Goal: Information Seeking & Learning: Learn about a topic

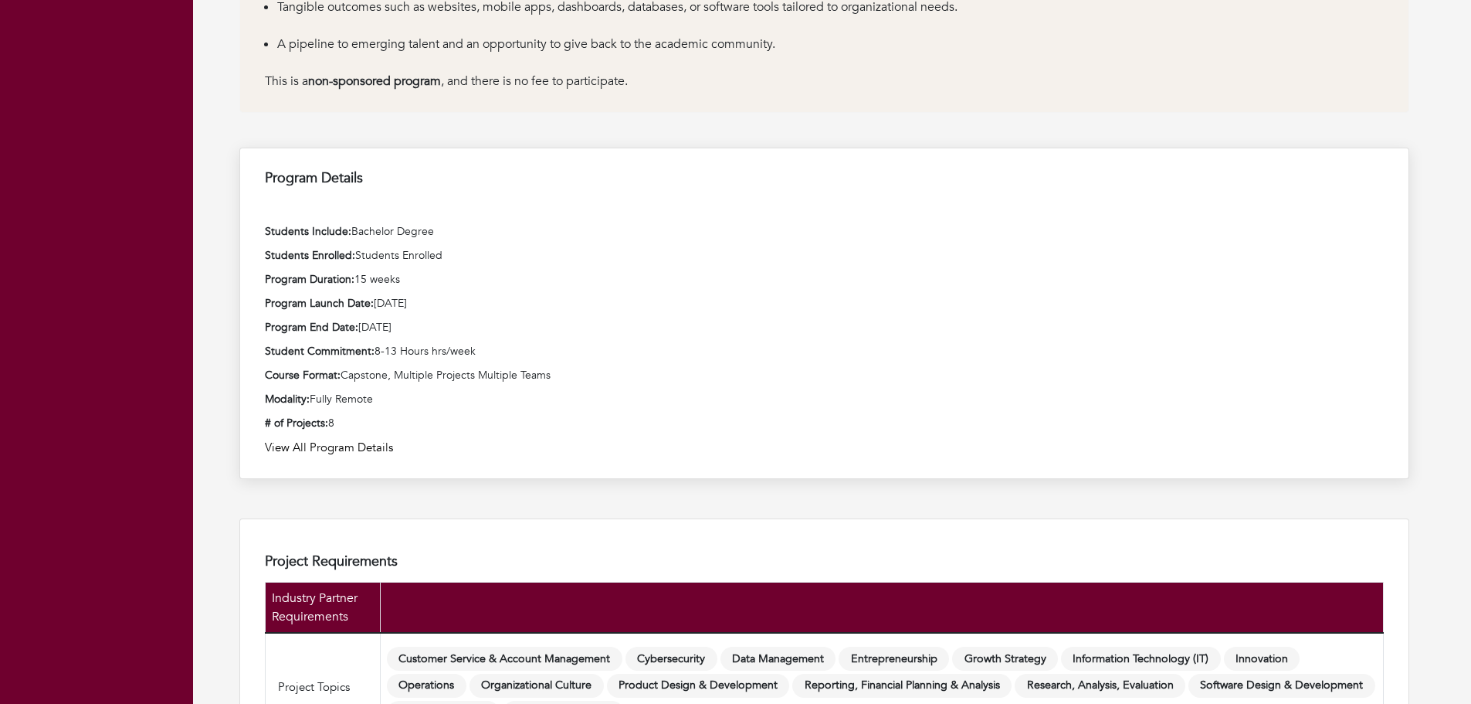
scroll to position [1081, 0]
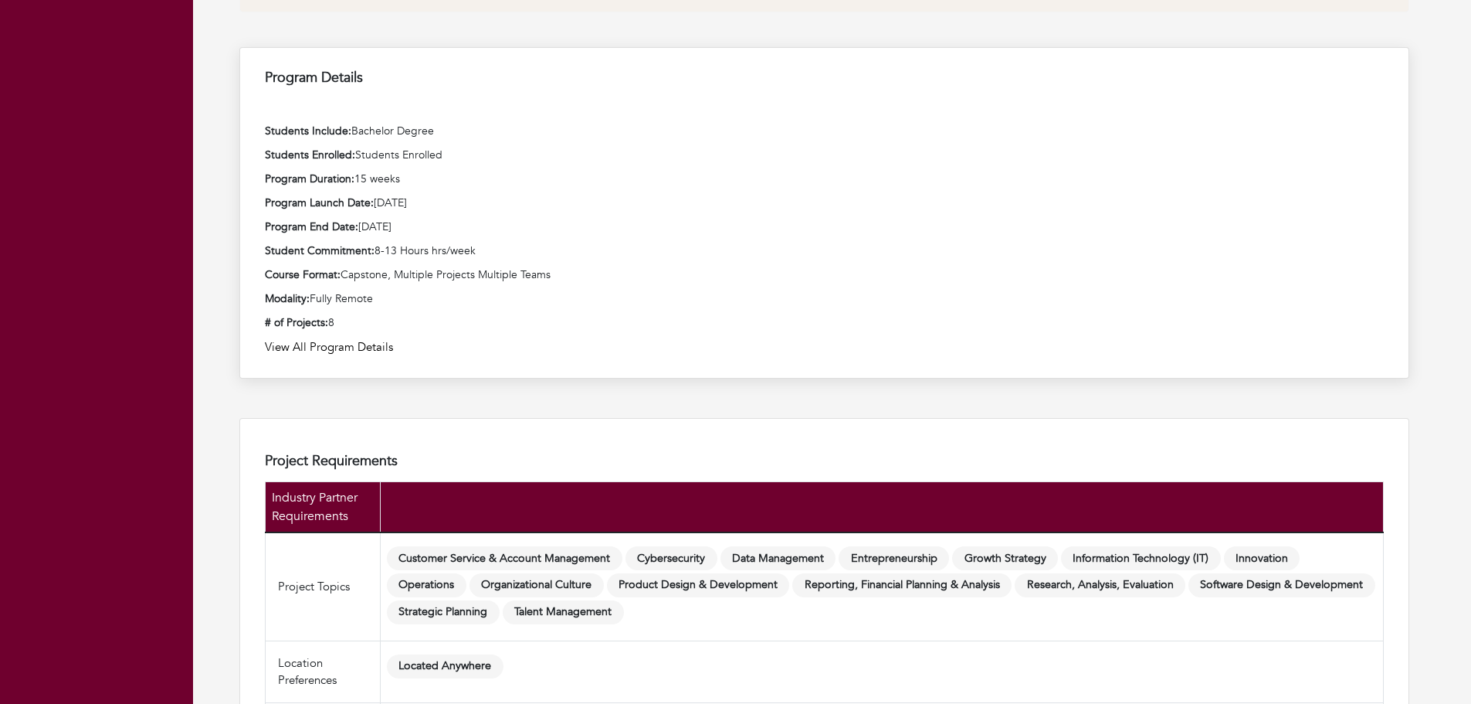
drag, startPoint x: 428, startPoint y: 171, endPoint x: 258, endPoint y: 188, distance: 170.9
click at [243, 181] on div "Program Details Students Include: Bachelor Degree Students Enrolled: Students E…" at bounding box center [824, 212] width 1170 height 331
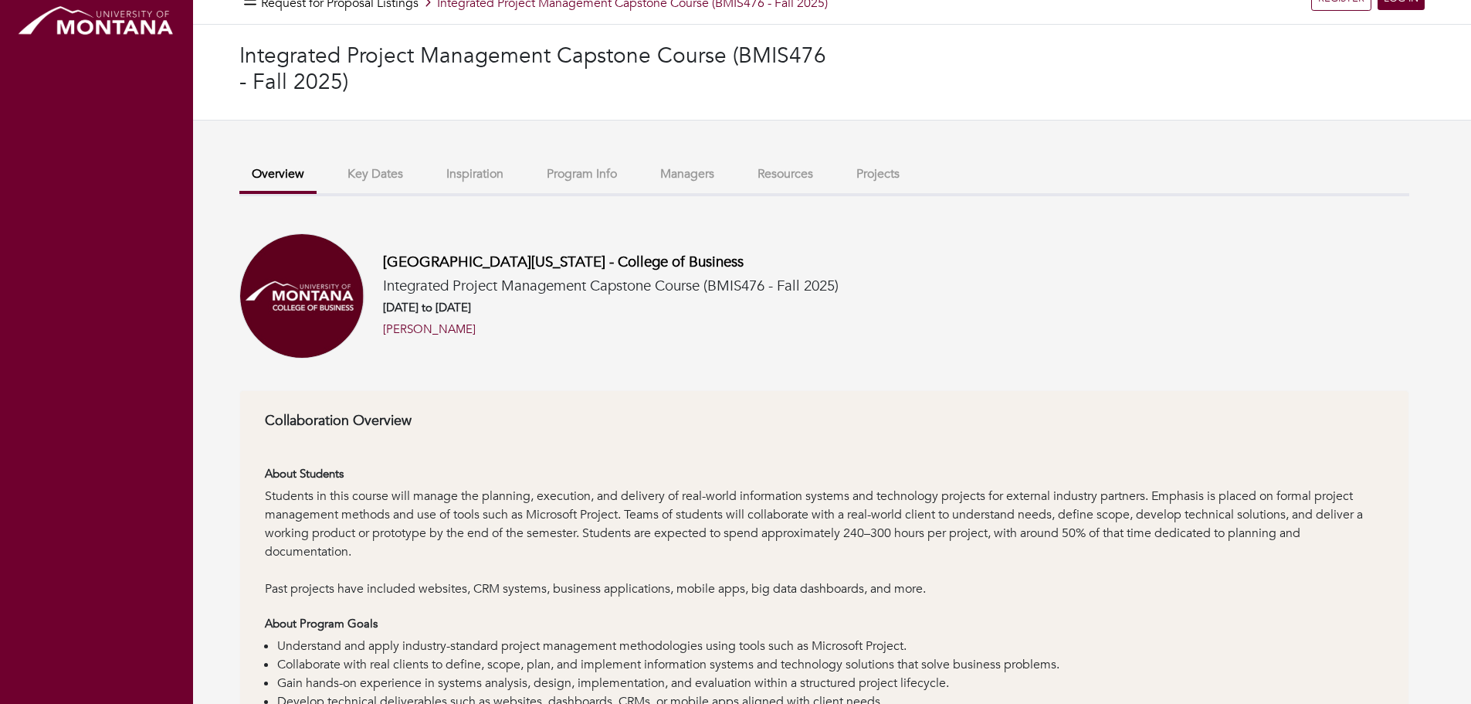
scroll to position [0, 0]
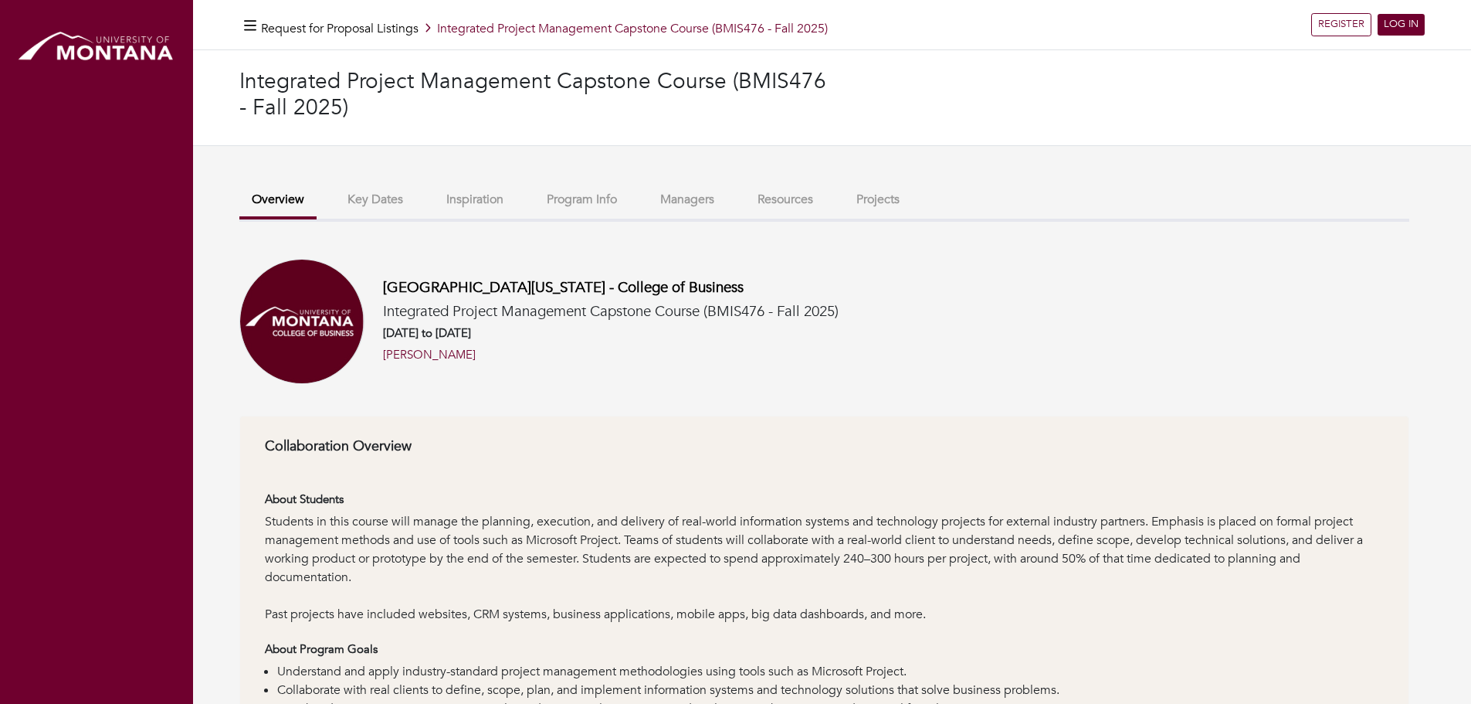
click at [395, 195] on button "Key Dates" at bounding box center [375, 199] width 80 height 33
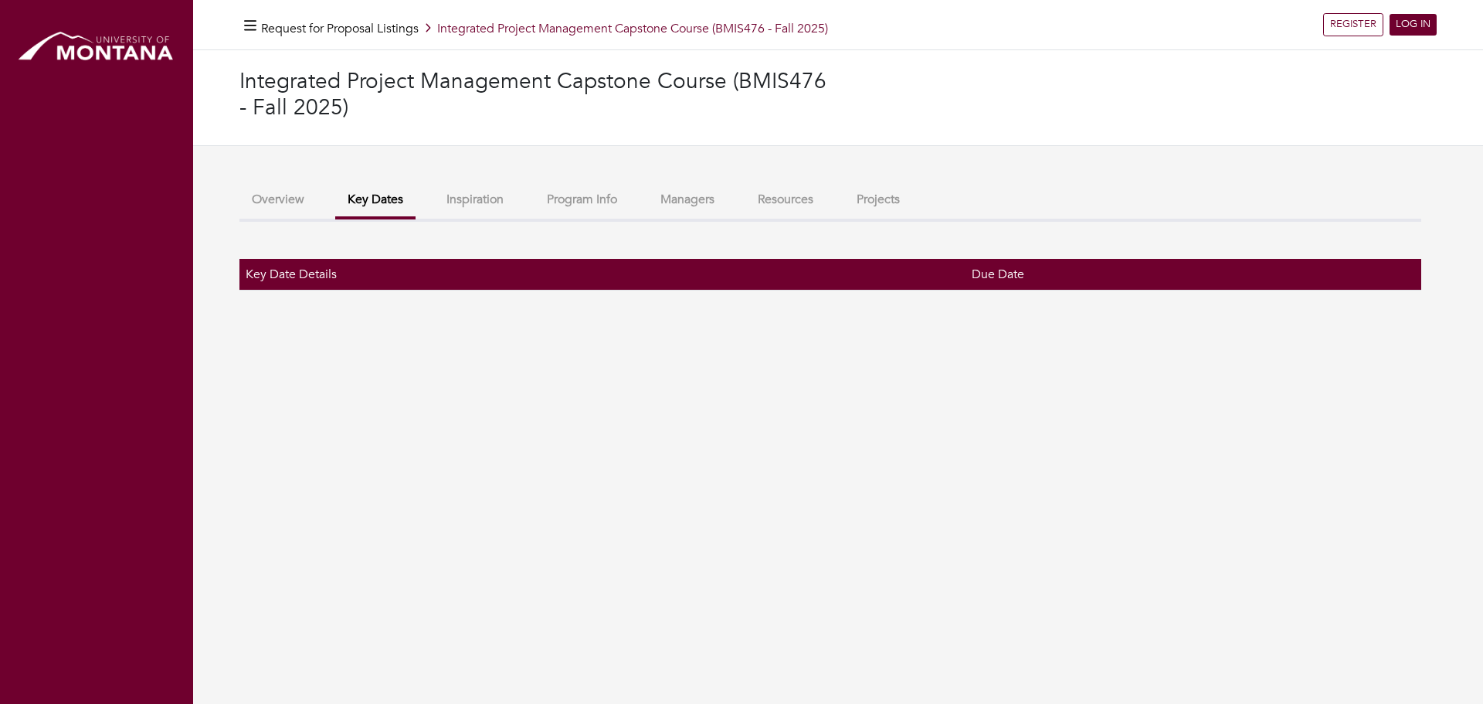
click at [571, 205] on button "Program Info" at bounding box center [582, 199] width 95 height 33
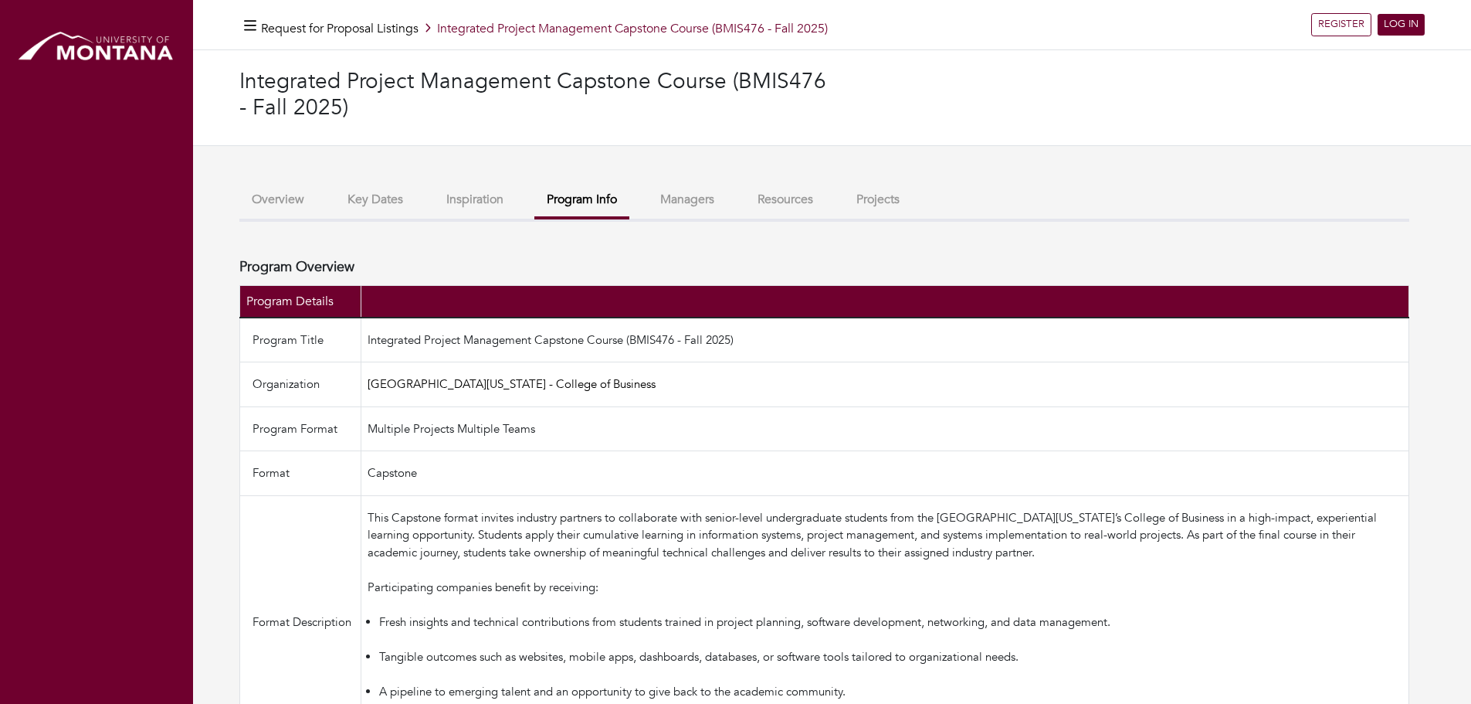
click at [694, 205] on button "Managers" at bounding box center [687, 199] width 79 height 33
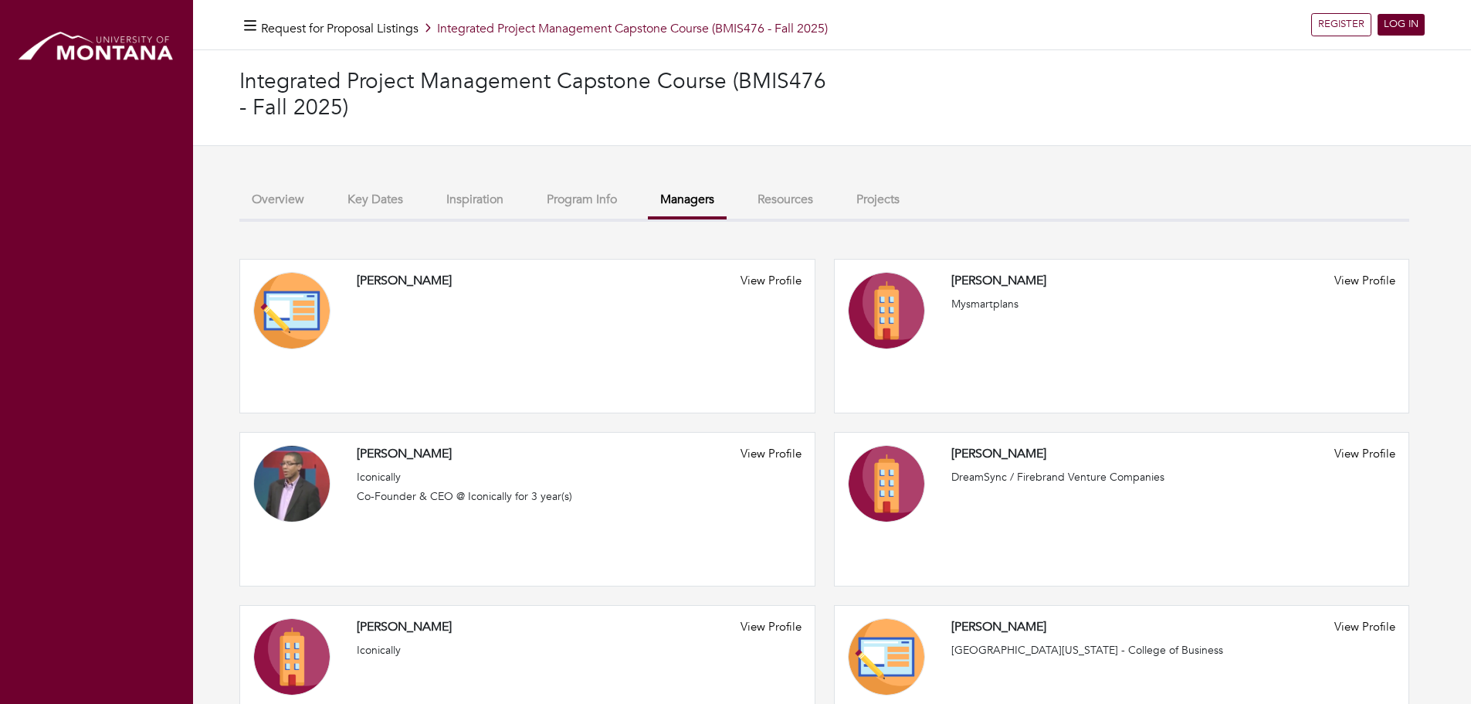
click at [278, 199] on button "Overview" at bounding box center [277, 199] width 77 height 33
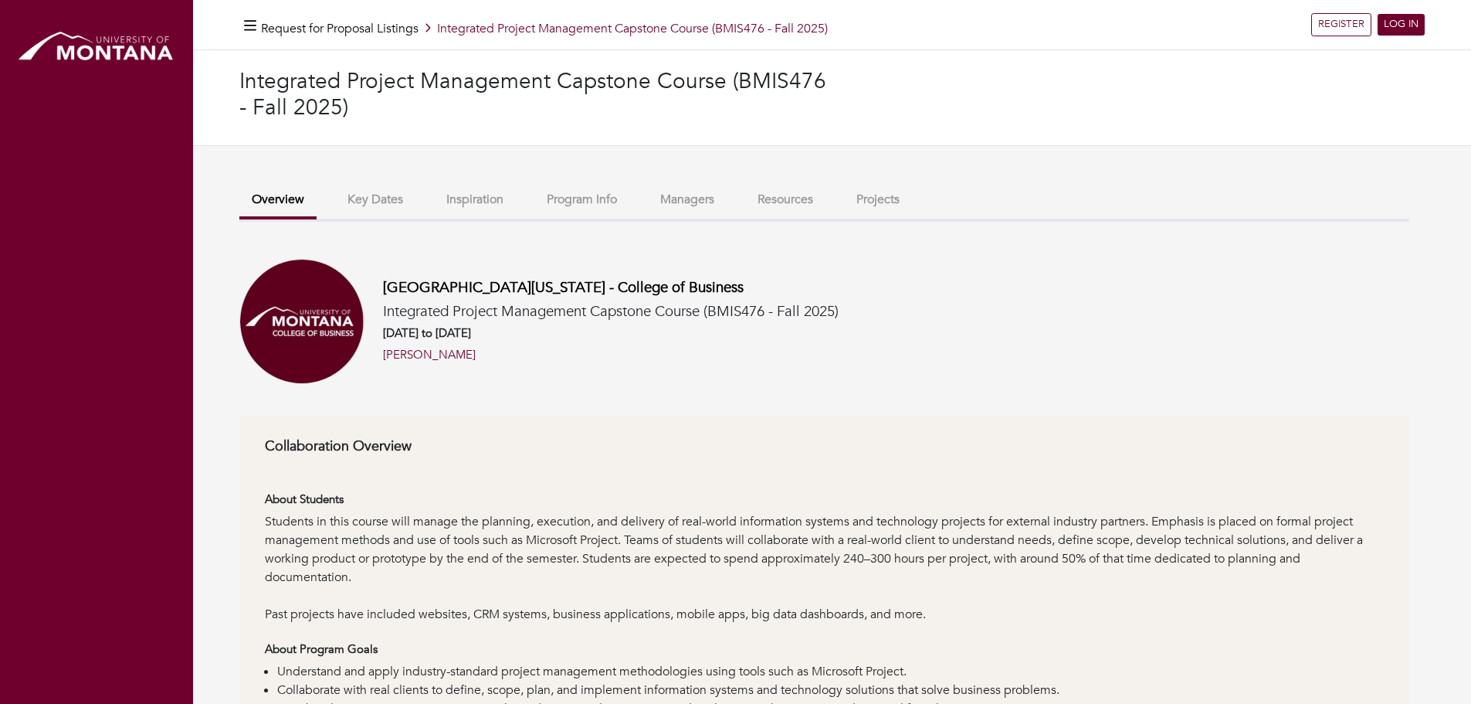
click at [774, 353] on div "[GEOGRAPHIC_DATA][US_STATE] - College of Business Integrated Project Management…" at bounding box center [602, 321] width 474 height 85
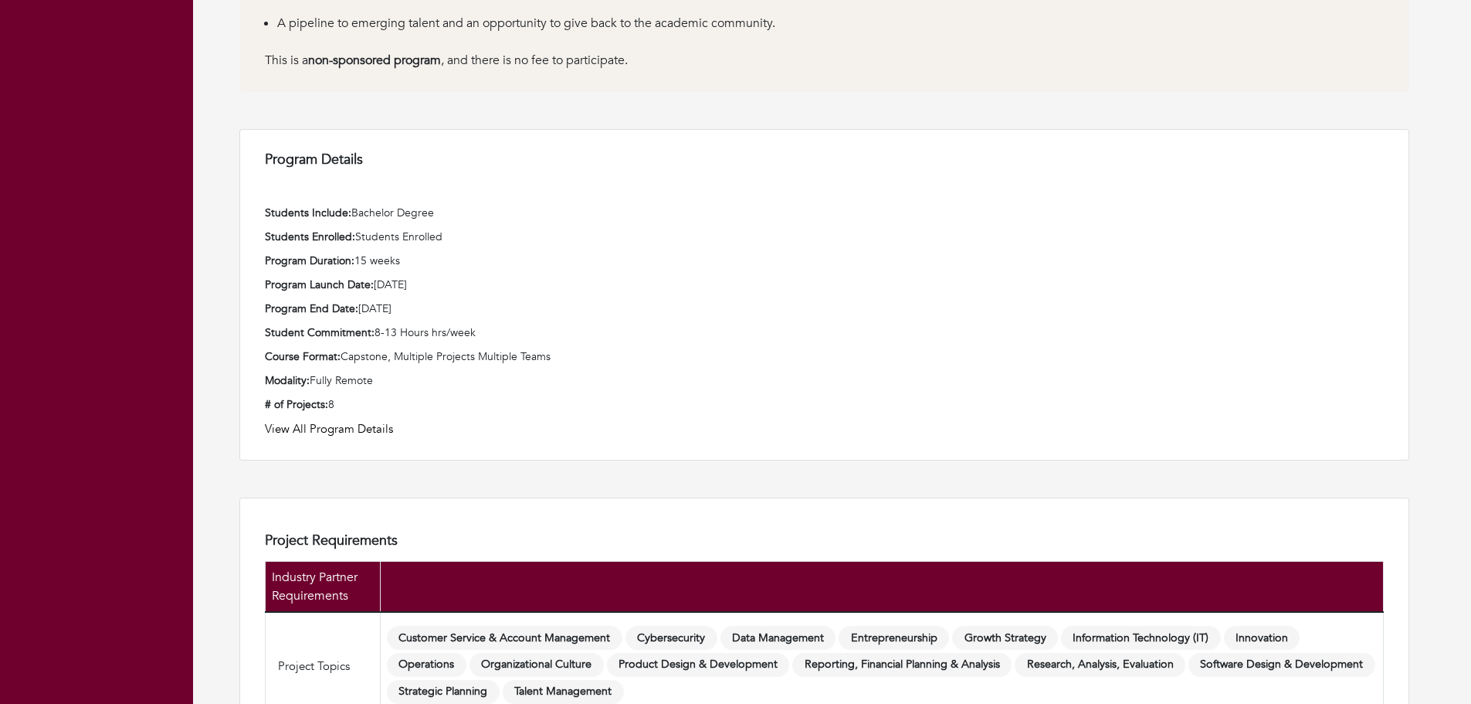
scroll to position [1004, 0]
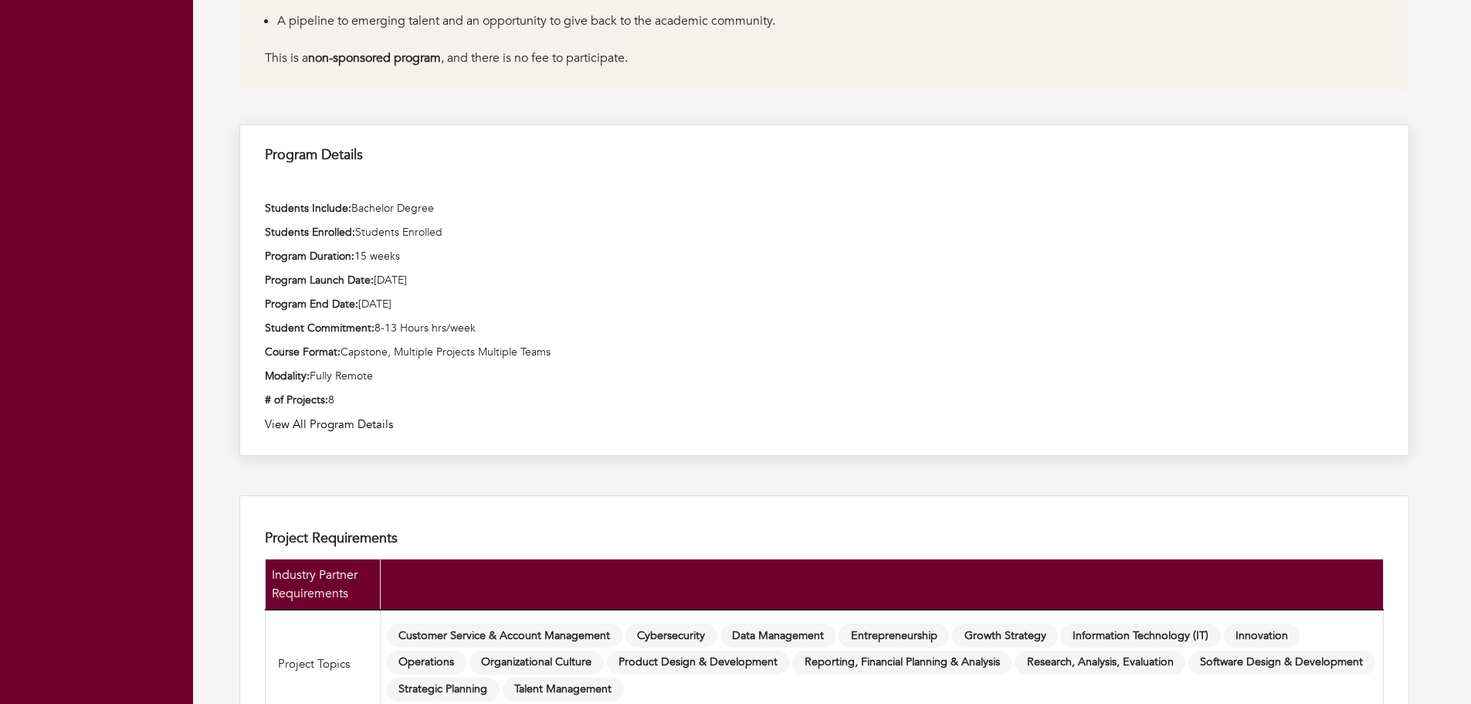
click at [649, 375] on p "Modality: Fully Remote" at bounding box center [824, 376] width 1119 height 16
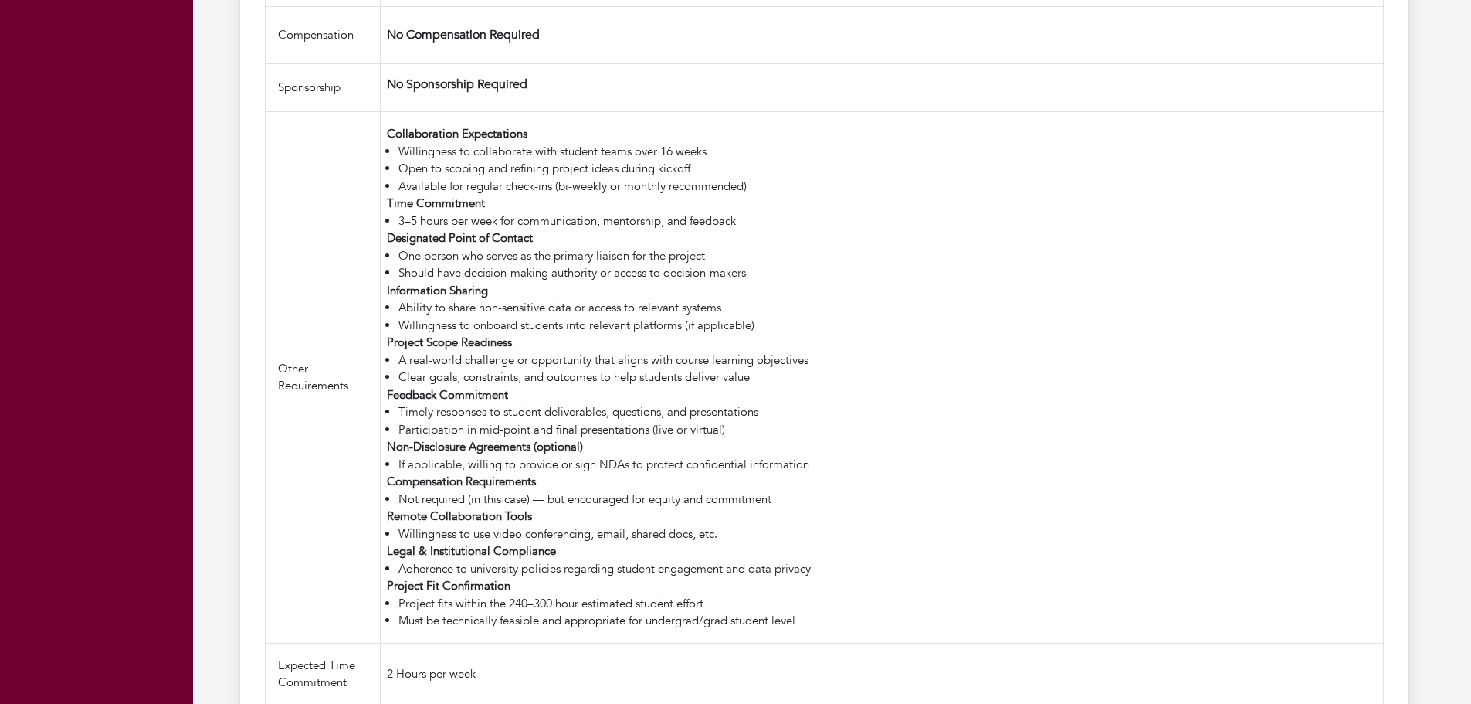
scroll to position [1802, 0]
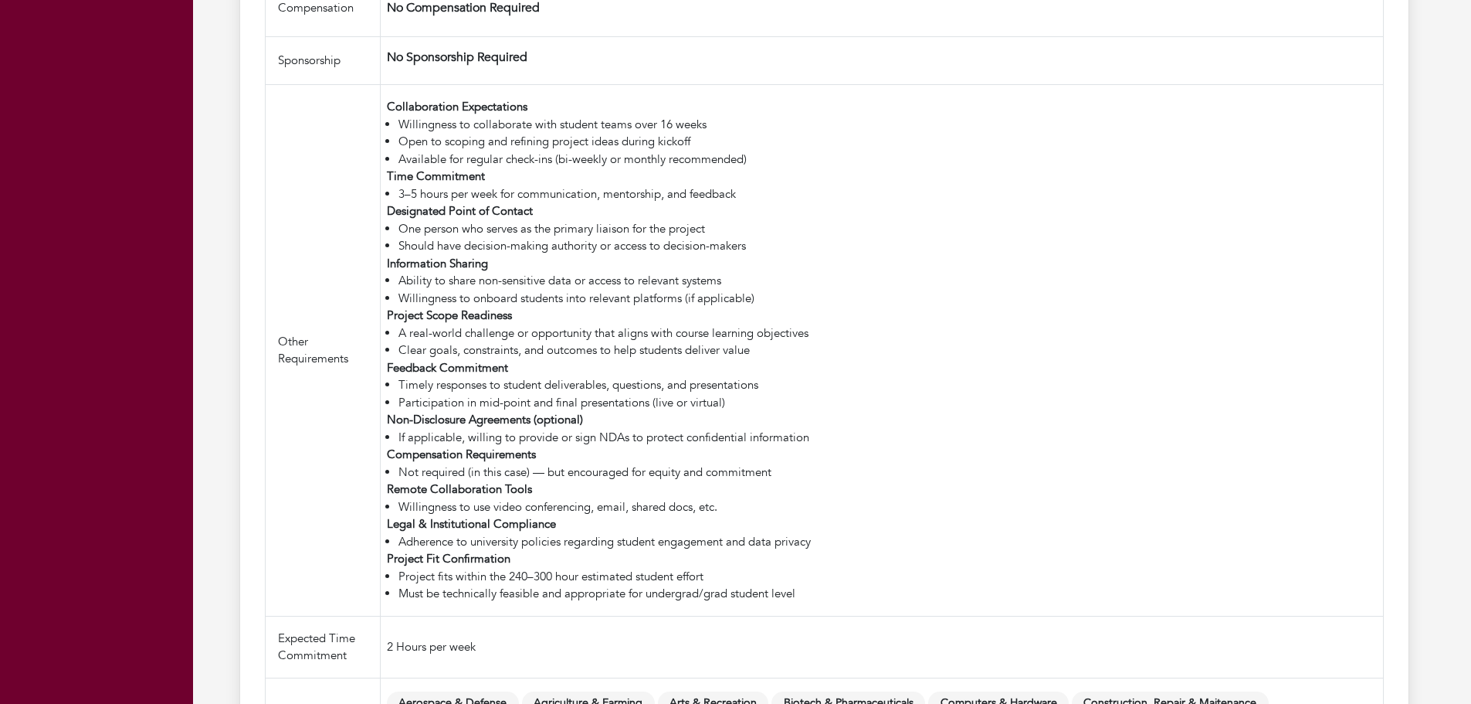
click at [670, 484] on div "Remote Collaboration Tools" at bounding box center [882, 489] width 990 height 18
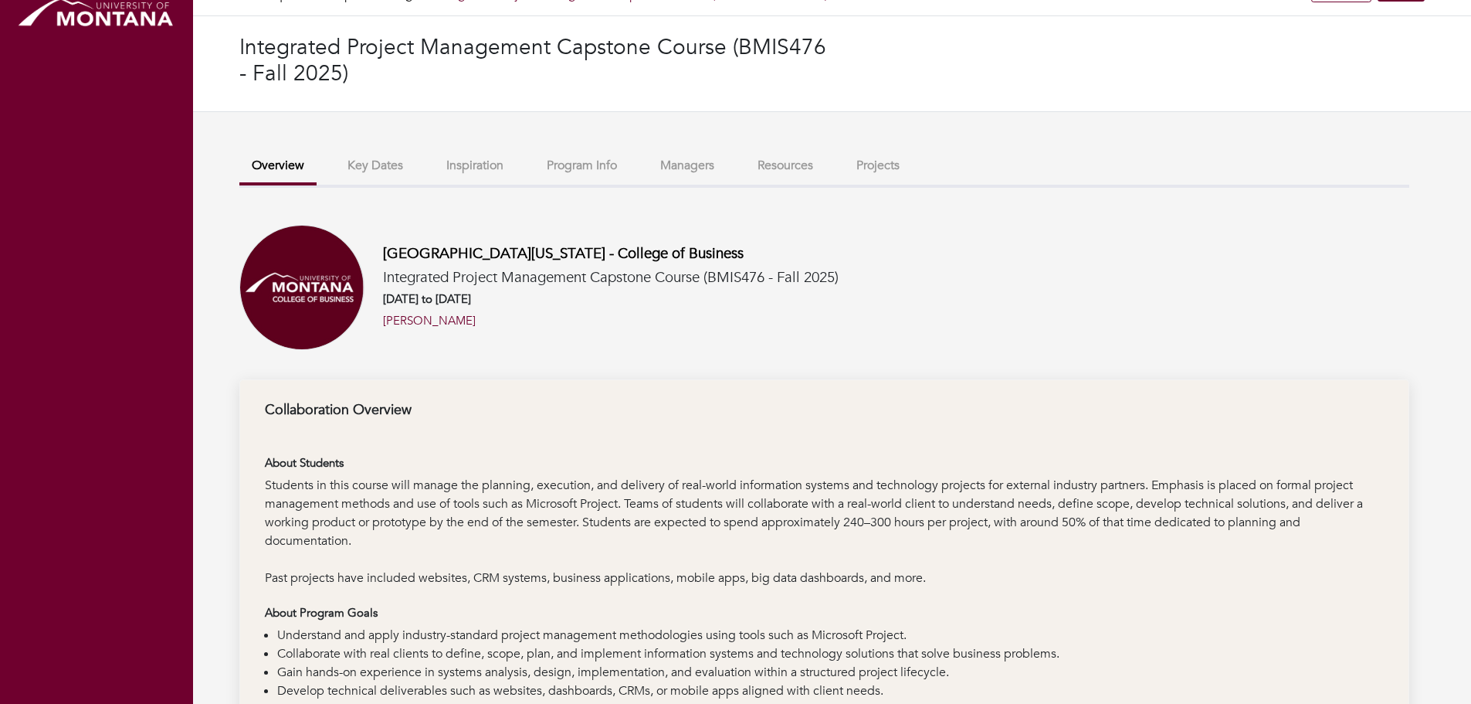
scroll to position [0, 0]
